Goal: Answer question/provide support: Answer question/provide support

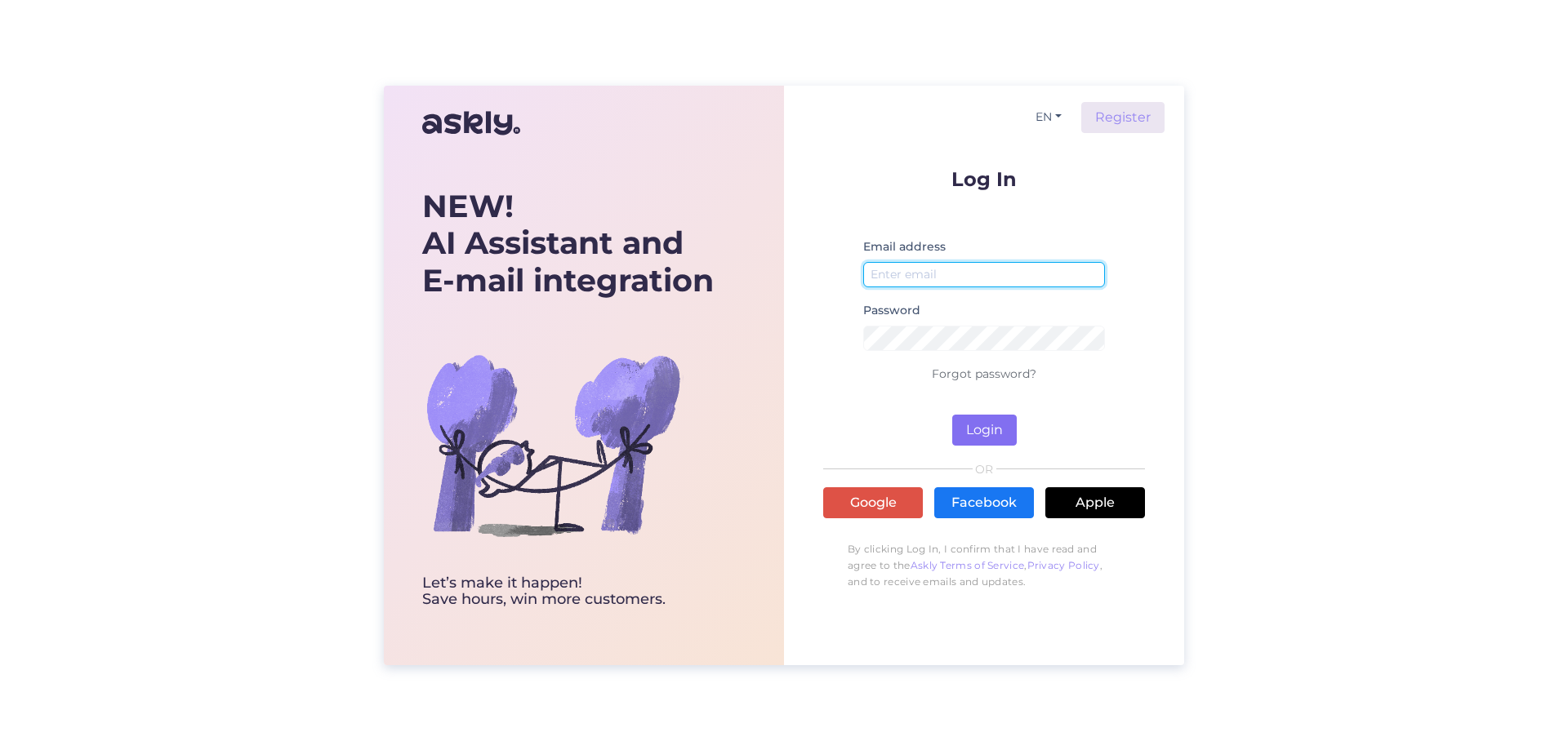
type input "[EMAIL_ADDRESS][DOMAIN_NAME]"
click at [984, 430] on button "Login" at bounding box center [985, 430] width 65 height 31
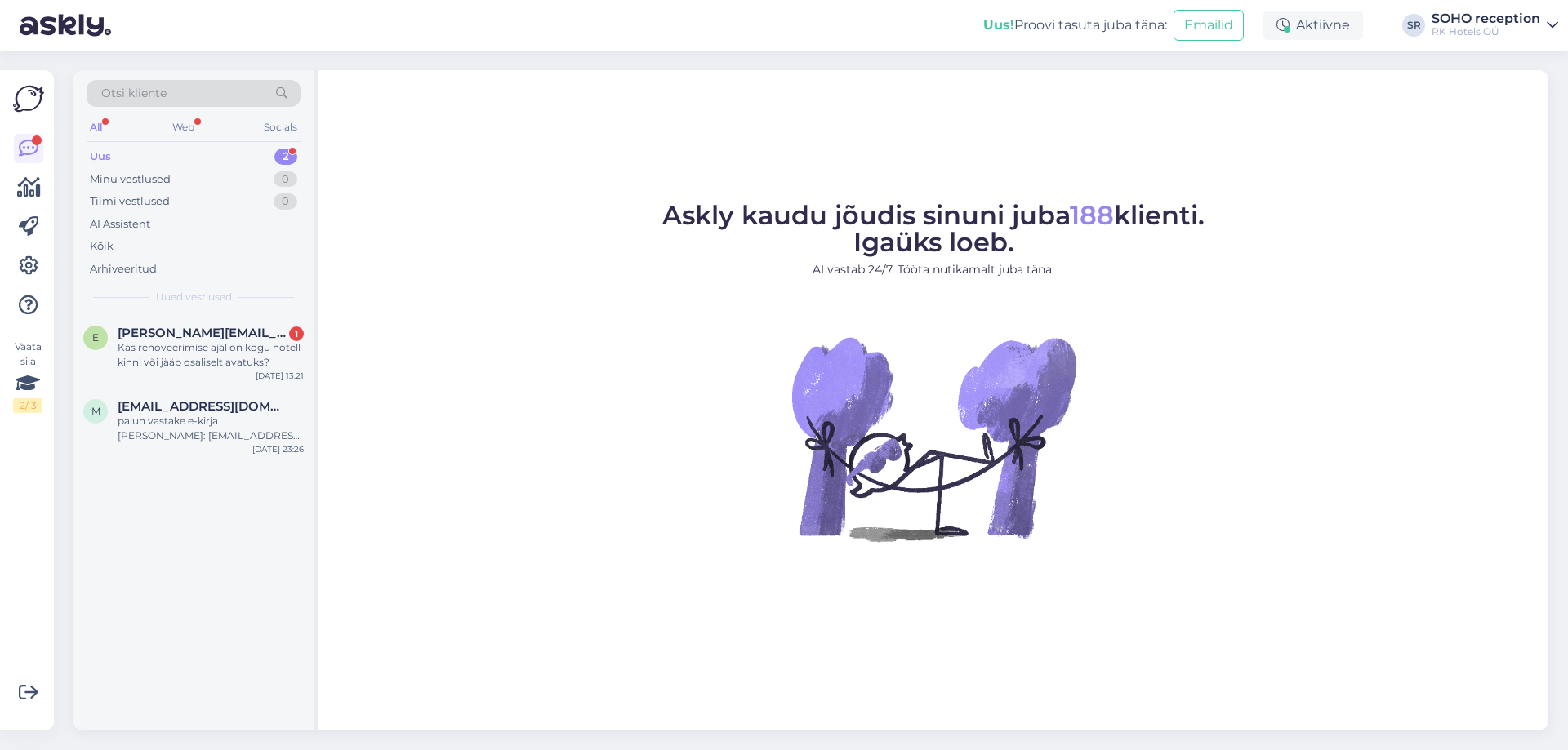
click at [156, 162] on div "Uus 2" at bounding box center [194, 156] width 214 height 23
click at [191, 356] on div "Kas renoveerimise ajal on kogu hotell kinni või jääb osaliselt avatuks?" at bounding box center [211, 355] width 186 height 29
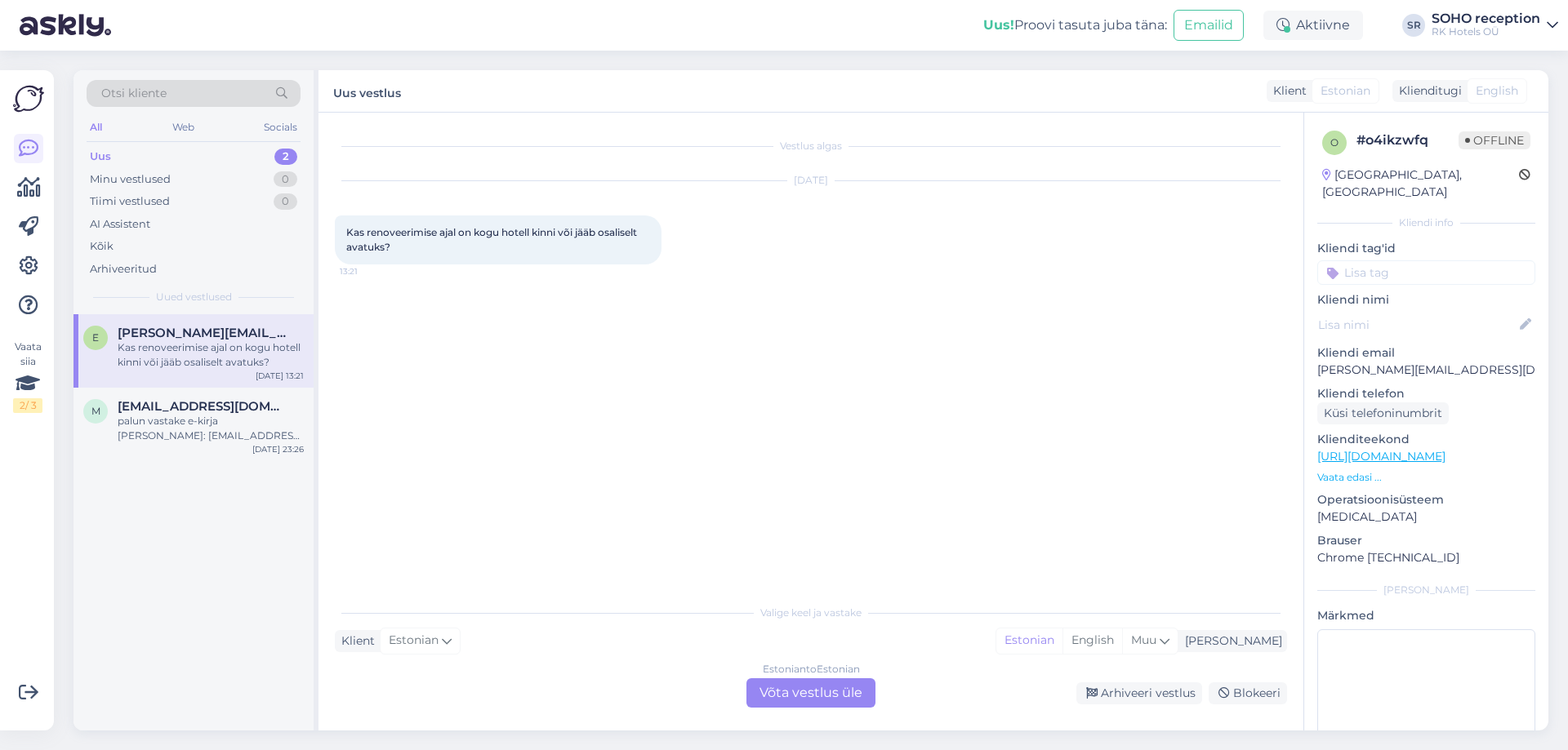
click at [783, 689] on div "Estonian to Estonian Võta vestlus üle" at bounding box center [811, 693] width 129 height 29
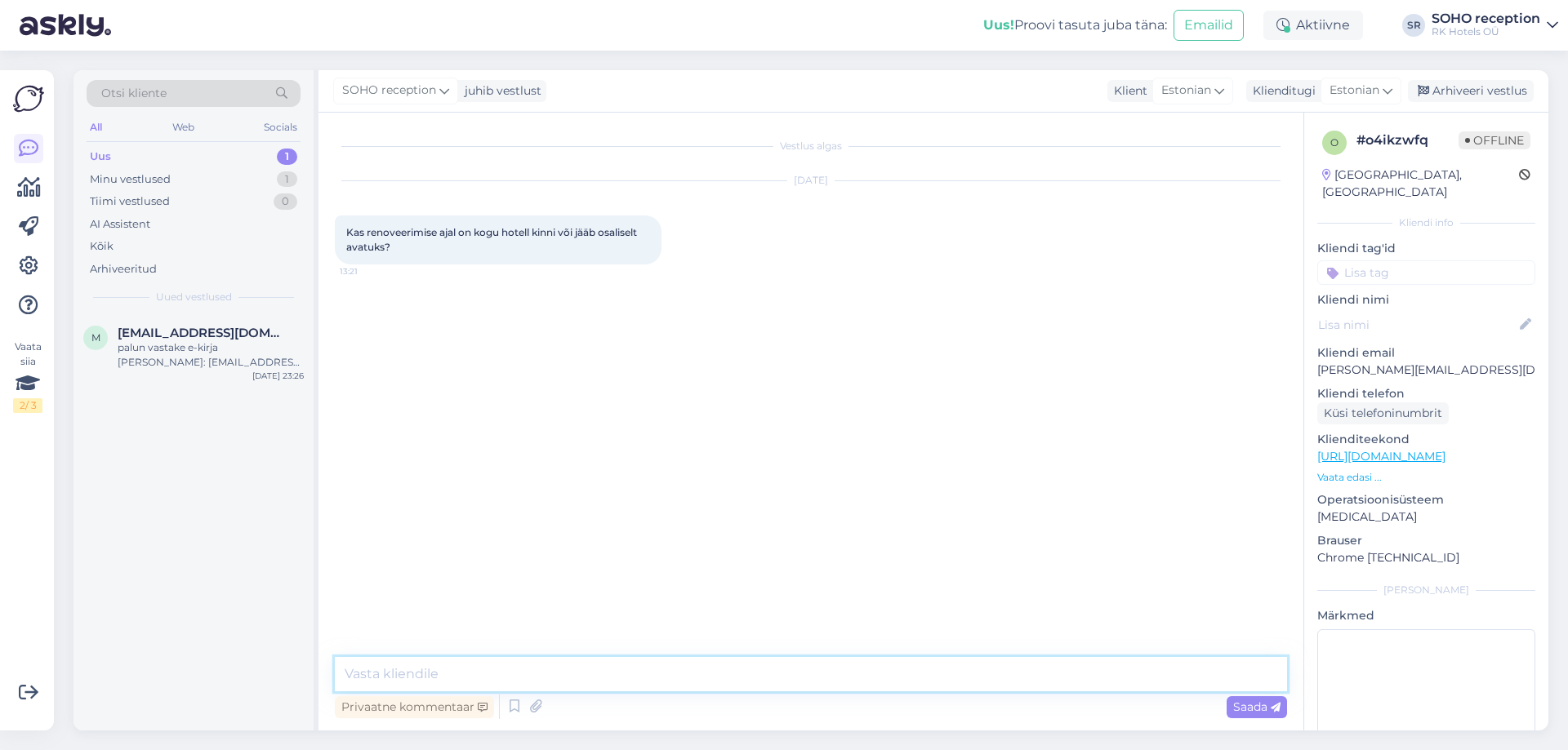
click at [429, 664] on textarea at bounding box center [811, 674] width 952 height 34
paste textarea "Soovime Teid teavitada, et sulgeme kogu hotelli perioodiks [DATE] – [DATE] seos…"
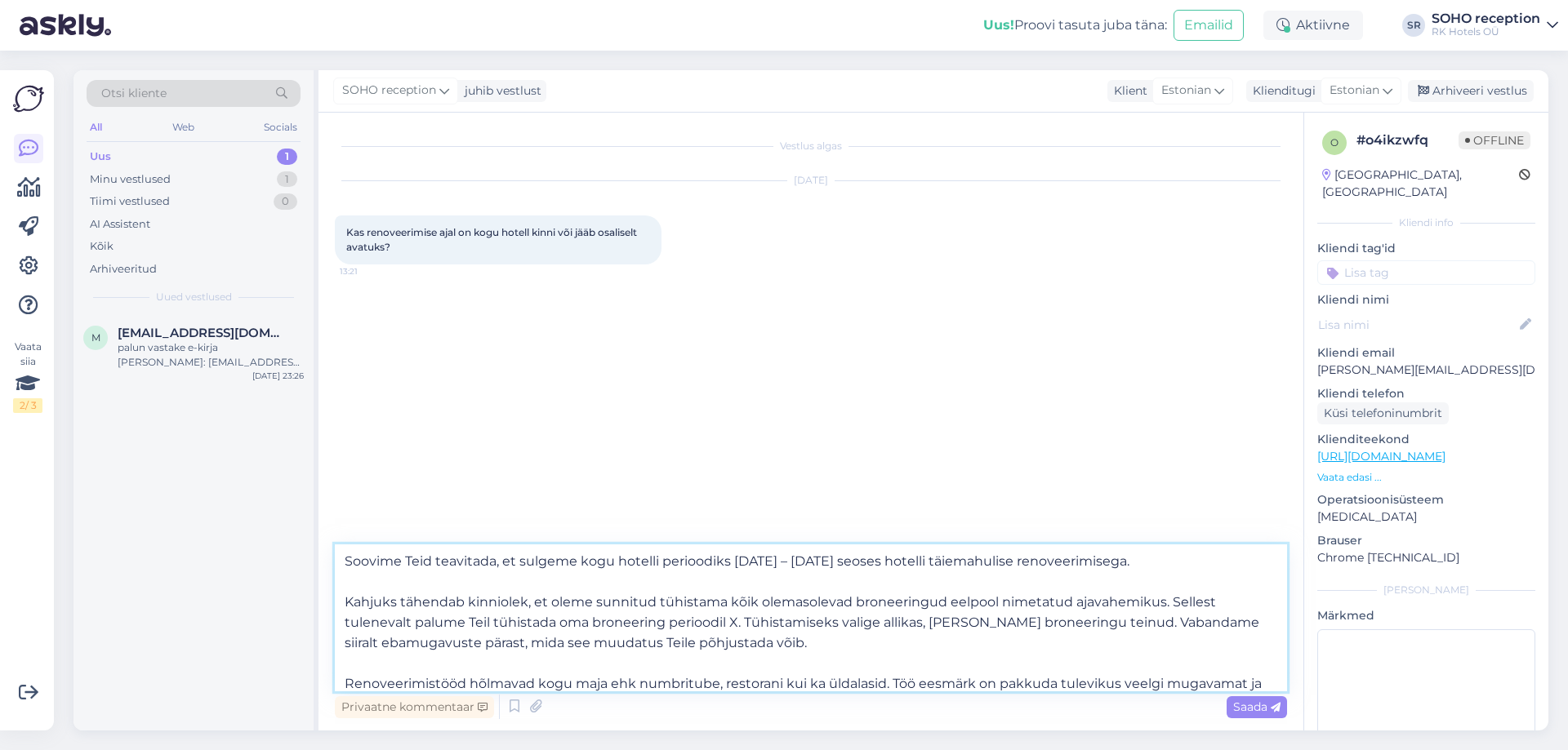
drag, startPoint x: 518, startPoint y: 560, endPoint x: 347, endPoint y: 555, distance: 171.1
click at [347, 555] on textarea "Soovime Teid teavitada, et sulgeme kogu hotelli perioodiks [DATE] – [DATE] seos…" at bounding box center [811, 617] width 952 height 147
drag, startPoint x: 345, startPoint y: 588, endPoint x: 791, endPoint y: 649, distance: 450.2
click at [791, 649] on textarea "Tere! Sulgeme kogu hotelli perioodiks [DATE] – [DATE] seoses hotelli täiemahuli…" at bounding box center [811, 617] width 952 height 147
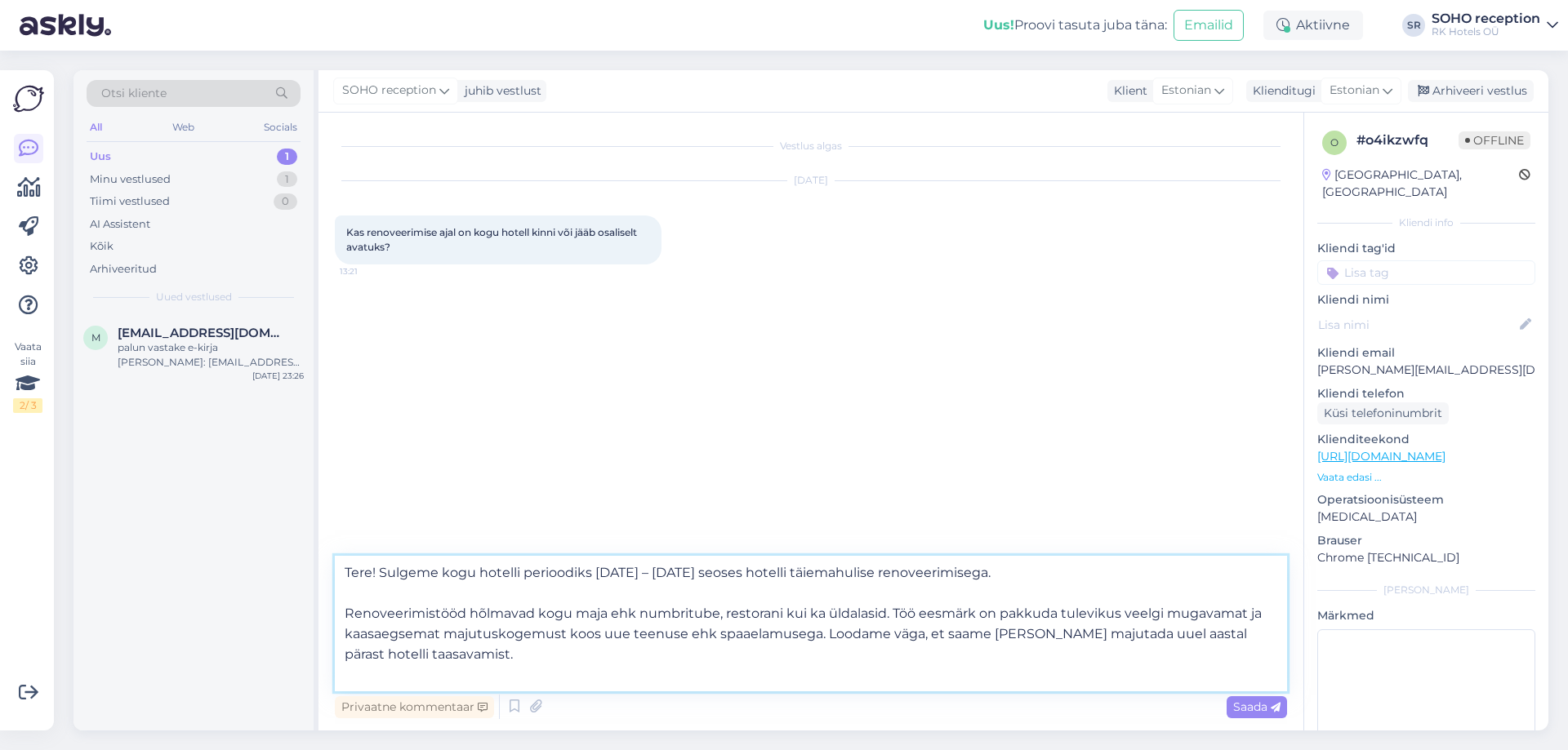
click at [341, 613] on textarea "Tere! Sulgeme kogu hotelli perioodiks [DATE] – [DATE] seoses hotelli täiemahuli…" at bounding box center [811, 623] width 952 height 136
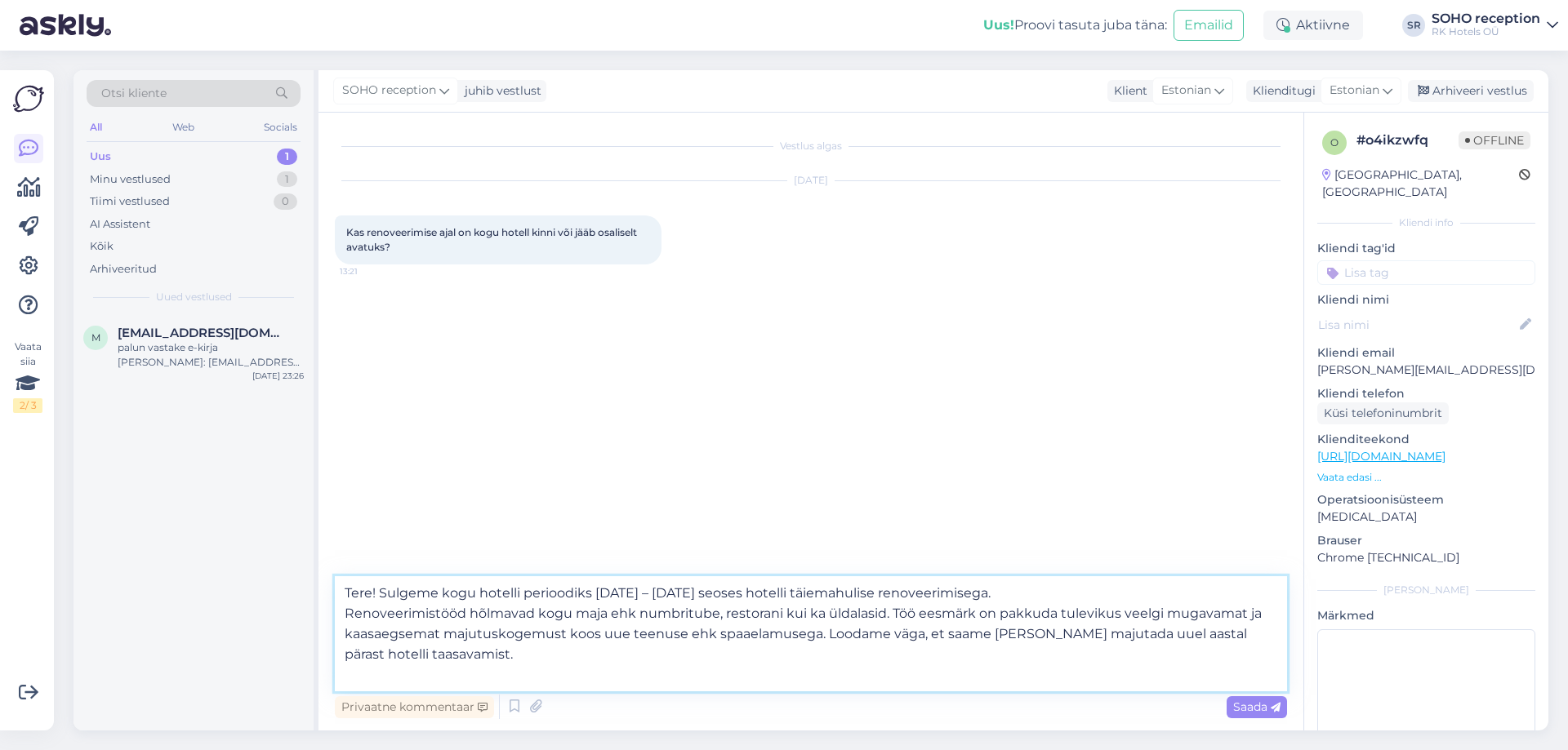
drag, startPoint x: 827, startPoint y: 637, endPoint x: 1248, endPoint y: 660, distance: 421.6
click at [1248, 660] on textarea "Tere! Sulgeme kogu hotelli perioodiks [DATE] – [DATE] seoses hotelli täiemahuli…" at bounding box center [811, 633] width 952 height 115
type textarea "Tere! Sulgeme kogu hotelli perioodiks [DATE] – [DATE] seoses hotelli täiemahuli…"
